Goal: Task Accomplishment & Management: Use online tool/utility

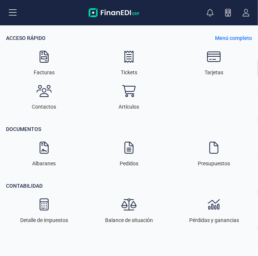
click at [239, 36] on p "Menú completo" at bounding box center [233, 37] width 37 height 7
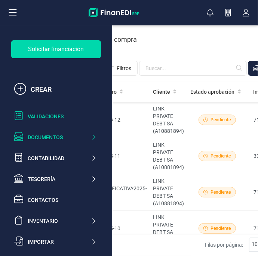
click at [49, 120] on div "Validaciones" at bounding box center [62, 116] width 69 height 7
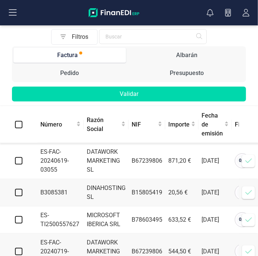
scroll to position [0, 22]
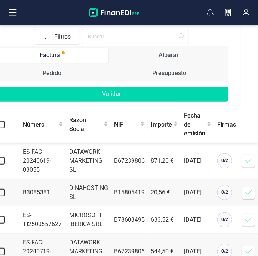
click at [250, 191] on icon at bounding box center [248, 193] width 6 height 4
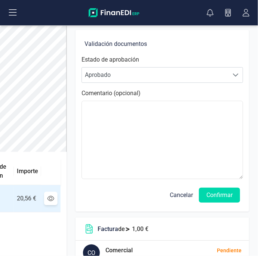
scroll to position [0, 182]
click at [221, 192] on button "Confirmar" at bounding box center [219, 195] width 41 height 15
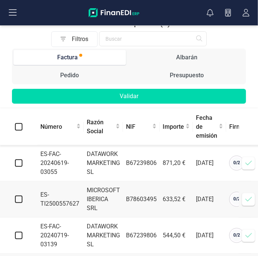
scroll to position [0, 16]
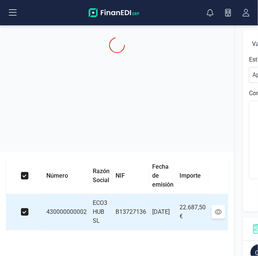
click at [222, 215] on icon at bounding box center [218, 212] width 7 height 5
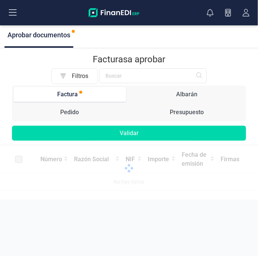
click at [10, 15] on icon at bounding box center [13, 12] width 8 height 6
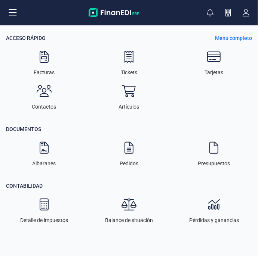
click at [239, 40] on p "Menú completo" at bounding box center [233, 37] width 37 height 7
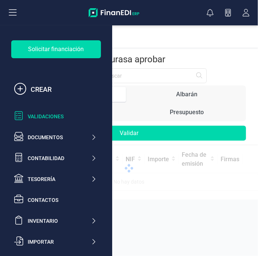
click at [46, 118] on div "Validaciones" at bounding box center [62, 116] width 69 height 7
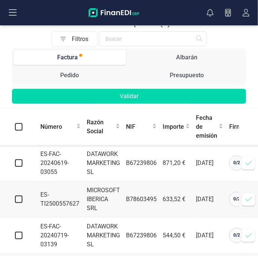
scroll to position [24, 0]
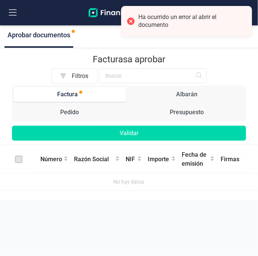
click at [10, 15] on icon at bounding box center [13, 12] width 8 height 6
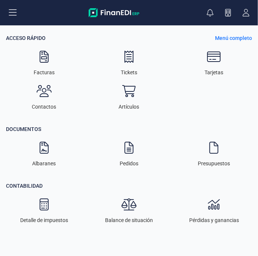
click at [240, 40] on p "Menú completo" at bounding box center [233, 37] width 37 height 7
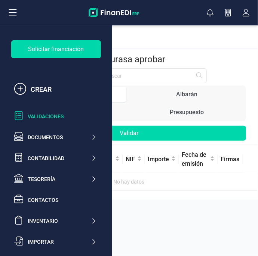
click at [51, 124] on div "Validaciones" at bounding box center [55, 116] width 88 height 15
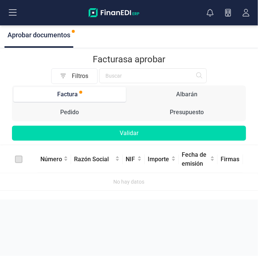
click at [12, 21] on button at bounding box center [13, 13] width 24 height 24
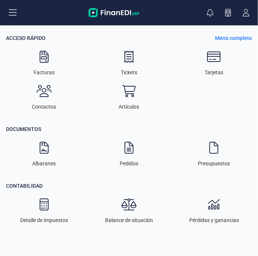
click at [240, 41] on p "Menú completo" at bounding box center [233, 37] width 37 height 7
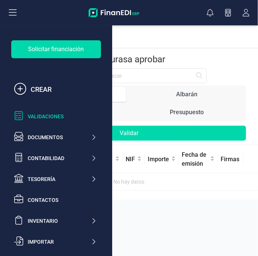
click at [44, 117] on div "Validaciones" at bounding box center [62, 116] width 69 height 7
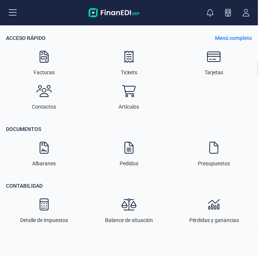
click at [240, 40] on p "Menú completo" at bounding box center [233, 37] width 37 height 7
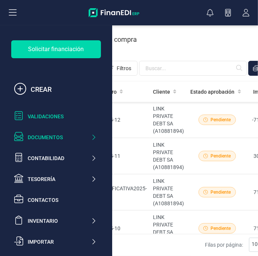
click at [48, 115] on div "Validaciones" at bounding box center [62, 116] width 69 height 7
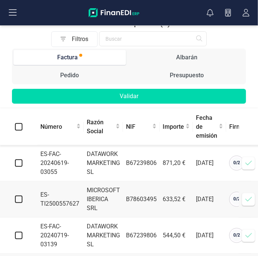
scroll to position [0, 16]
